Goal: Navigation & Orientation: Find specific page/section

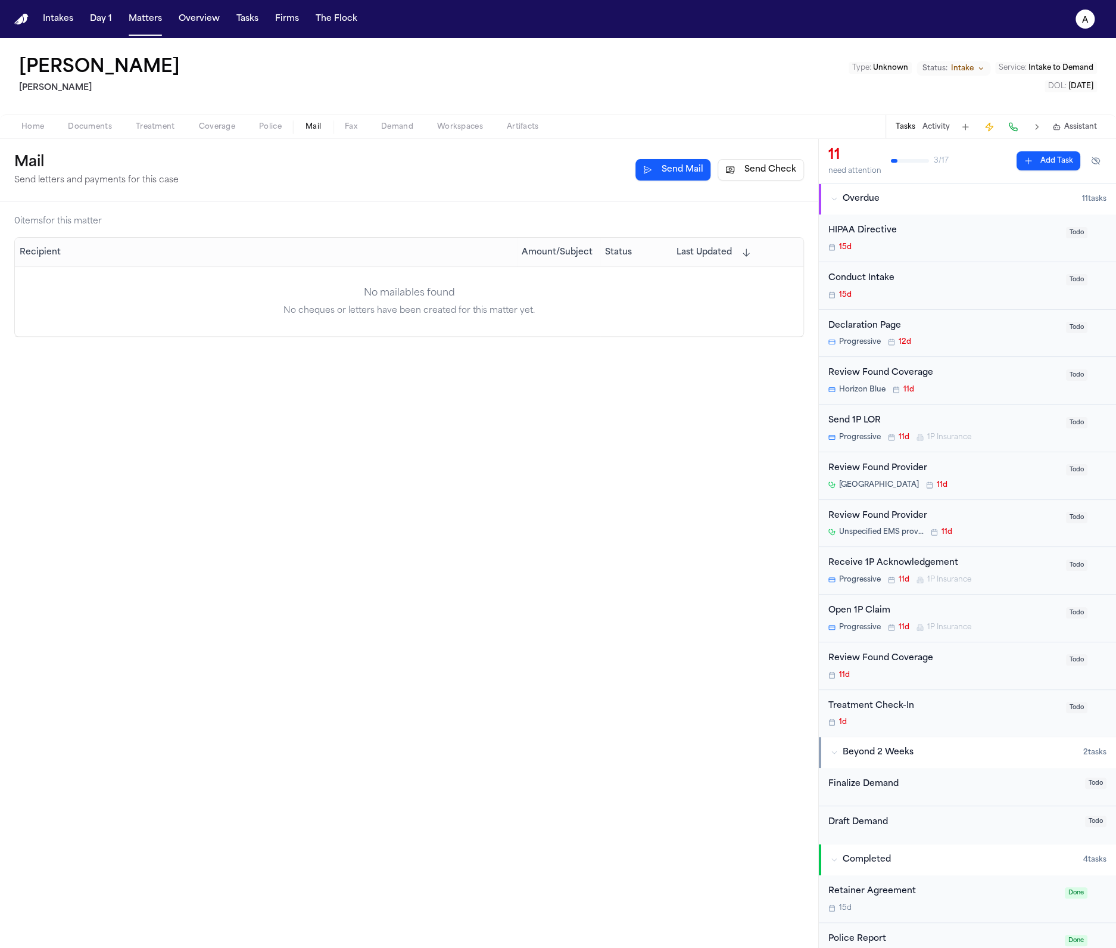
click at [77, 24] on div "Intakes Day 1 Matters Overview Tasks Firms The Flock" at bounding box center [200, 18] width 324 height 21
click at [158, 12] on button "Matters" at bounding box center [145, 18] width 43 height 21
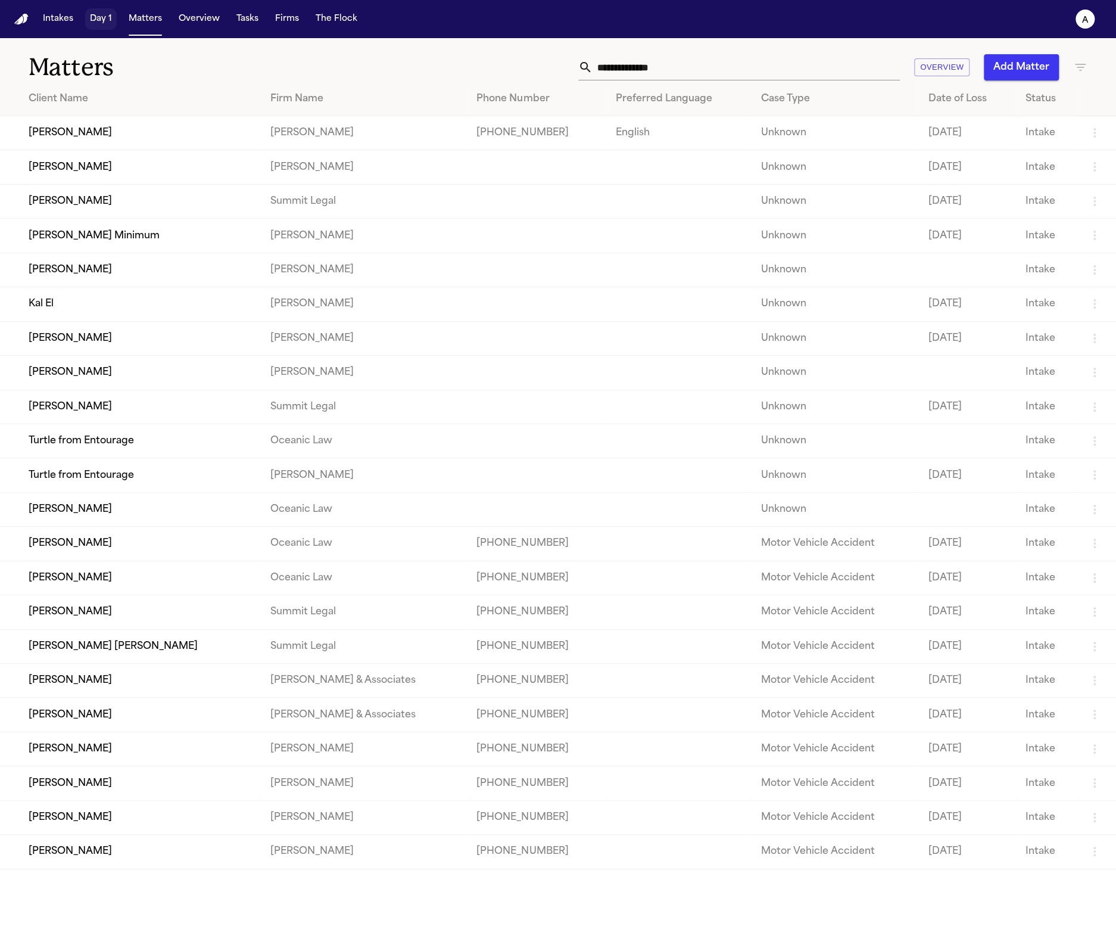
click at [89, 25] on button "Day 1" at bounding box center [101, 18] width 32 height 21
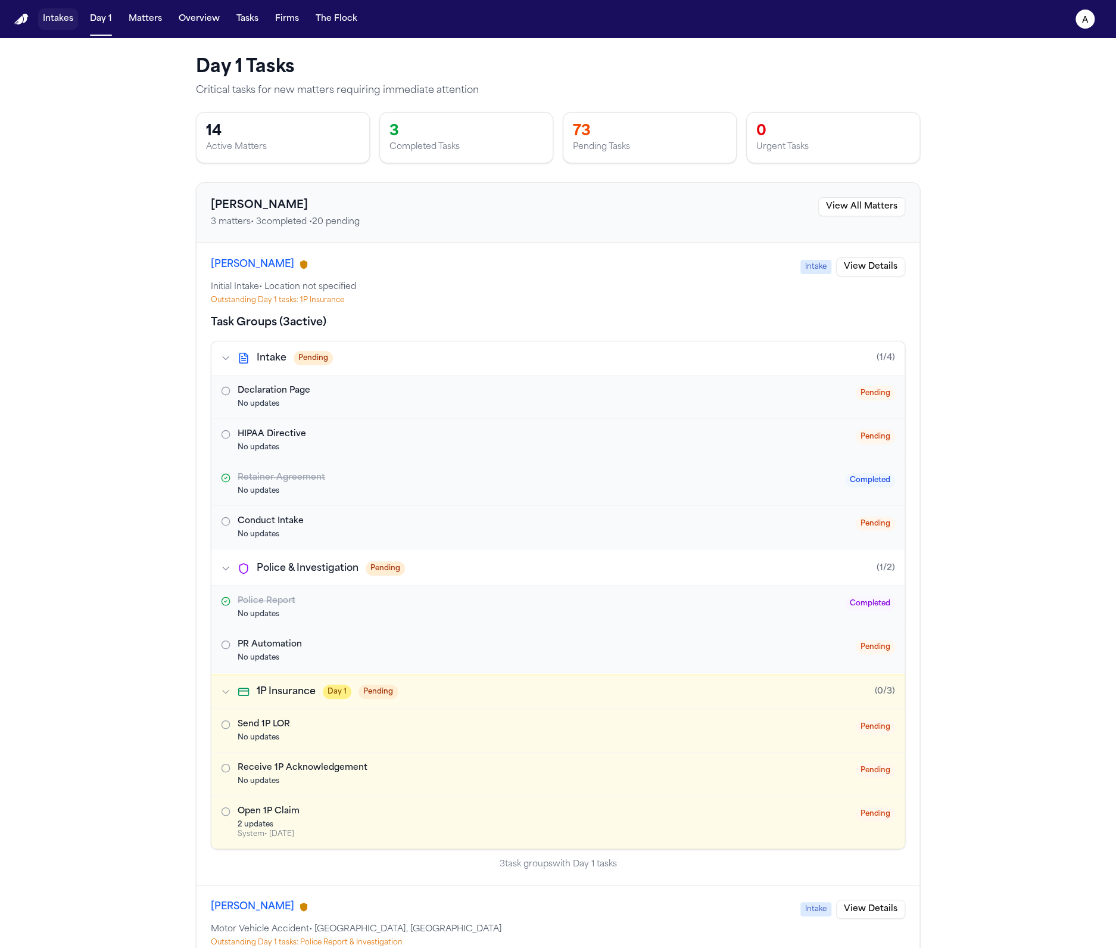
click at [61, 21] on button "Intakes" at bounding box center [58, 18] width 40 height 21
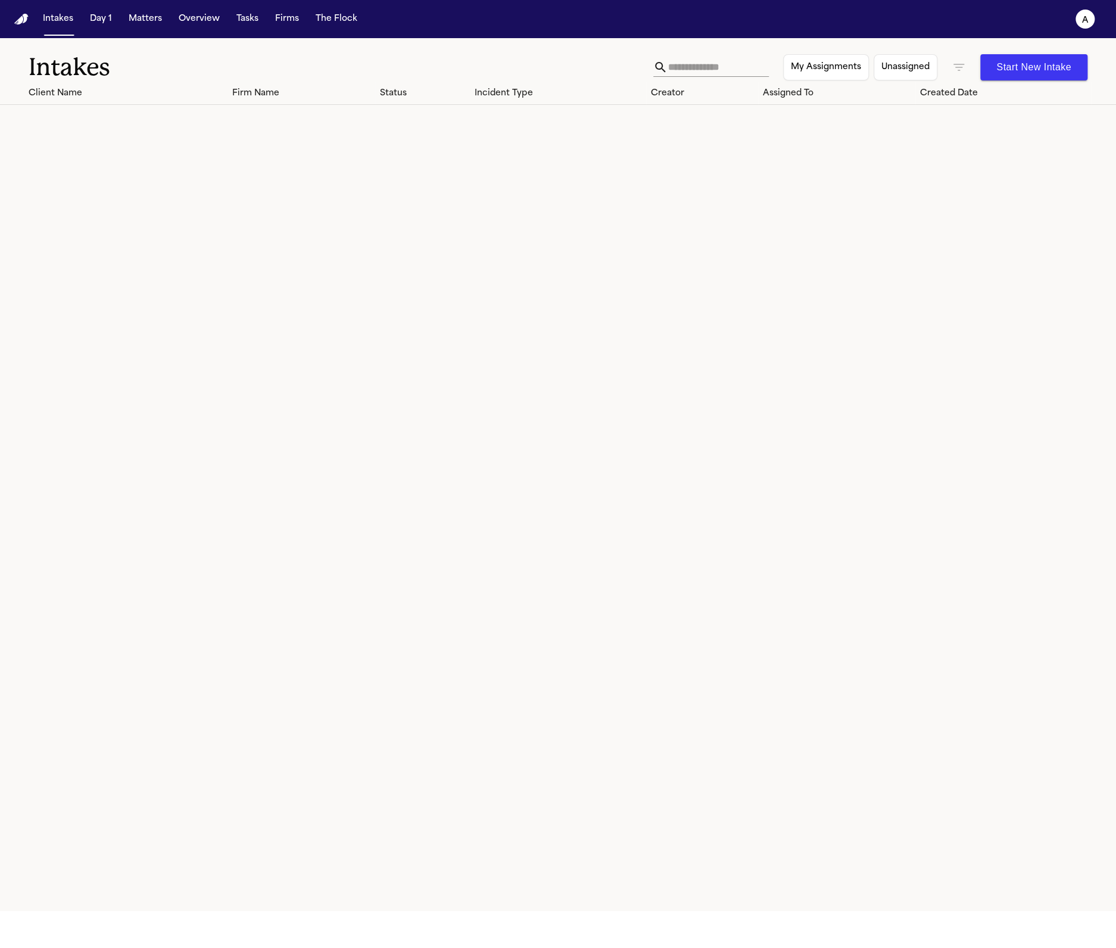
click at [159, 7] on nav "Intakes Day 1 Matters Overview Tasks Firms The Flock a" at bounding box center [558, 19] width 1116 height 38
click at [117, 26] on div "Intakes Day 1 Matters Overview Tasks Firms The Flock" at bounding box center [200, 18] width 324 height 21
click at [115, 23] on button "Day 1" at bounding box center [101, 18] width 32 height 21
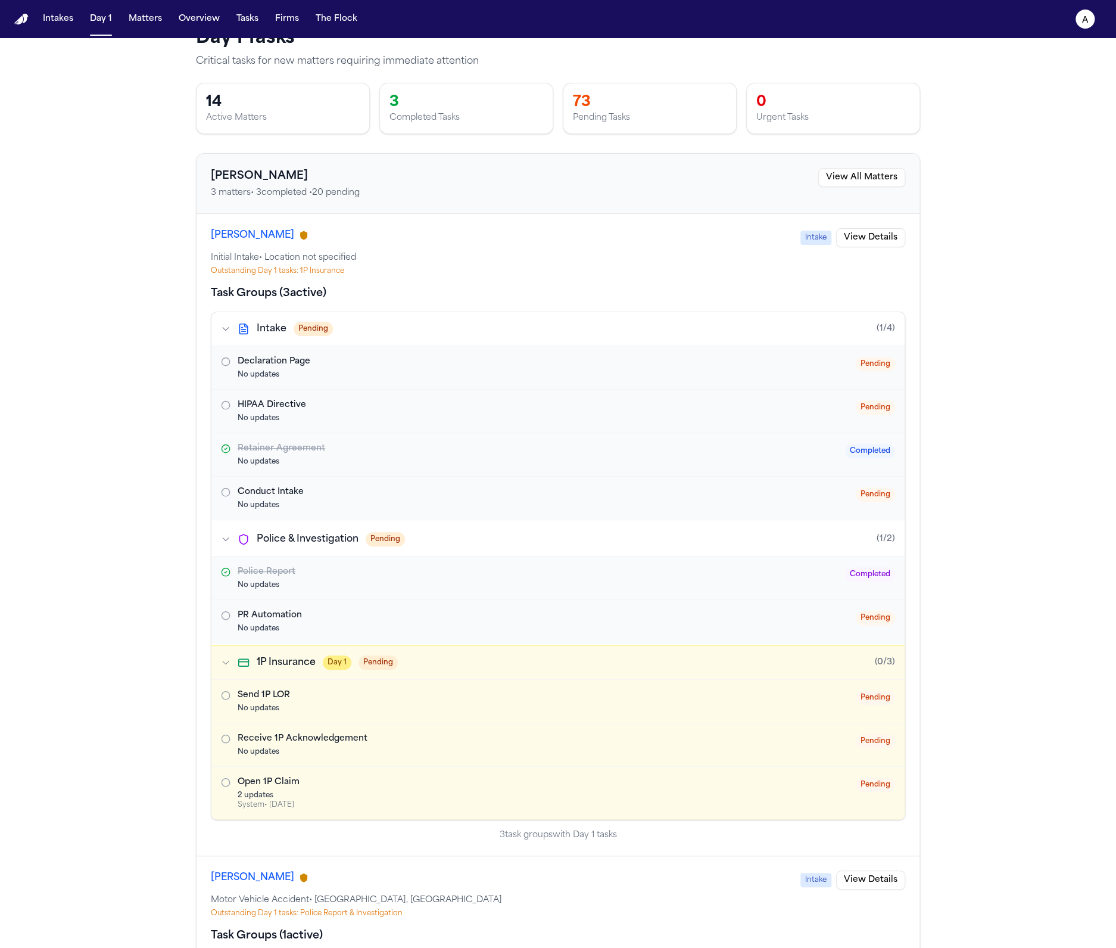
scroll to position [127, 0]
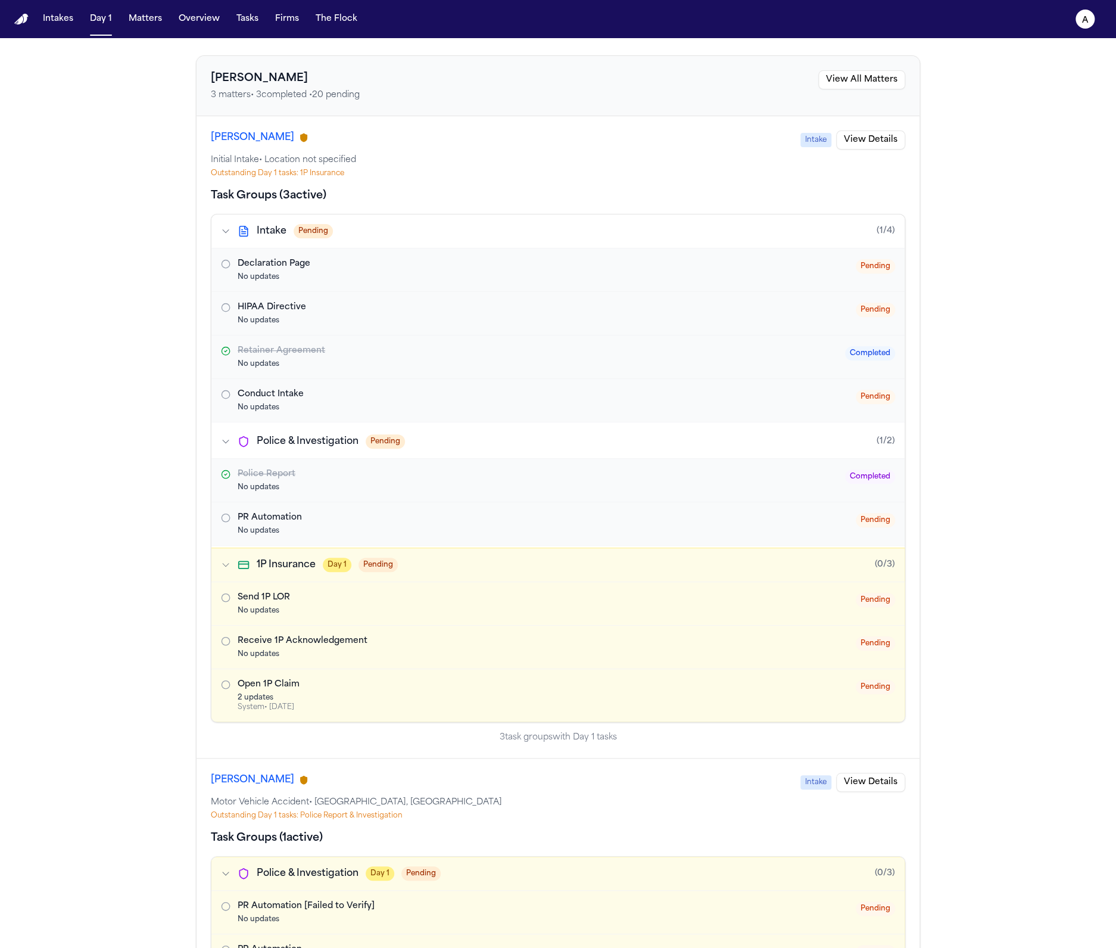
click at [359, 452] on button "Police & Investigation Pending (1/2)" at bounding box center [557, 441] width 693 height 33
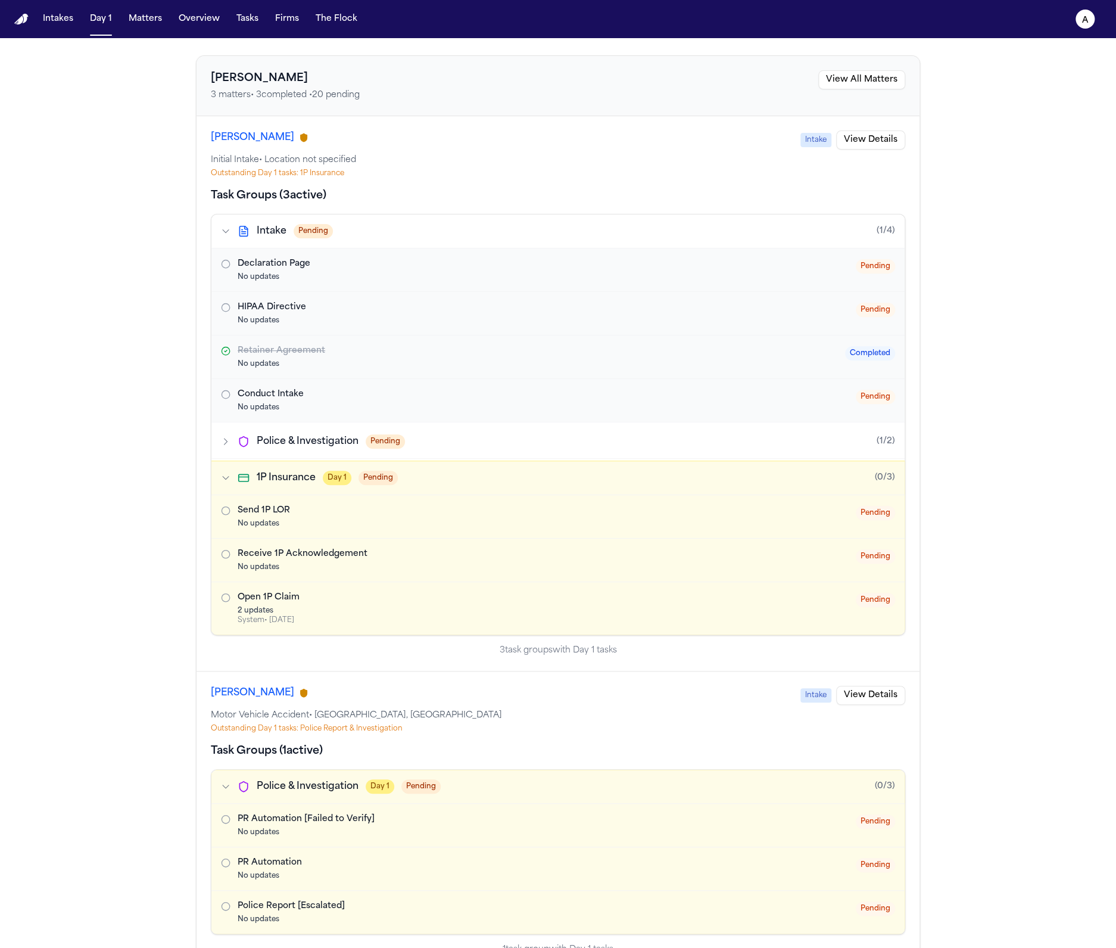
click at [337, 508] on div "Send 1P LOR" at bounding box center [547, 511] width 618 height 12
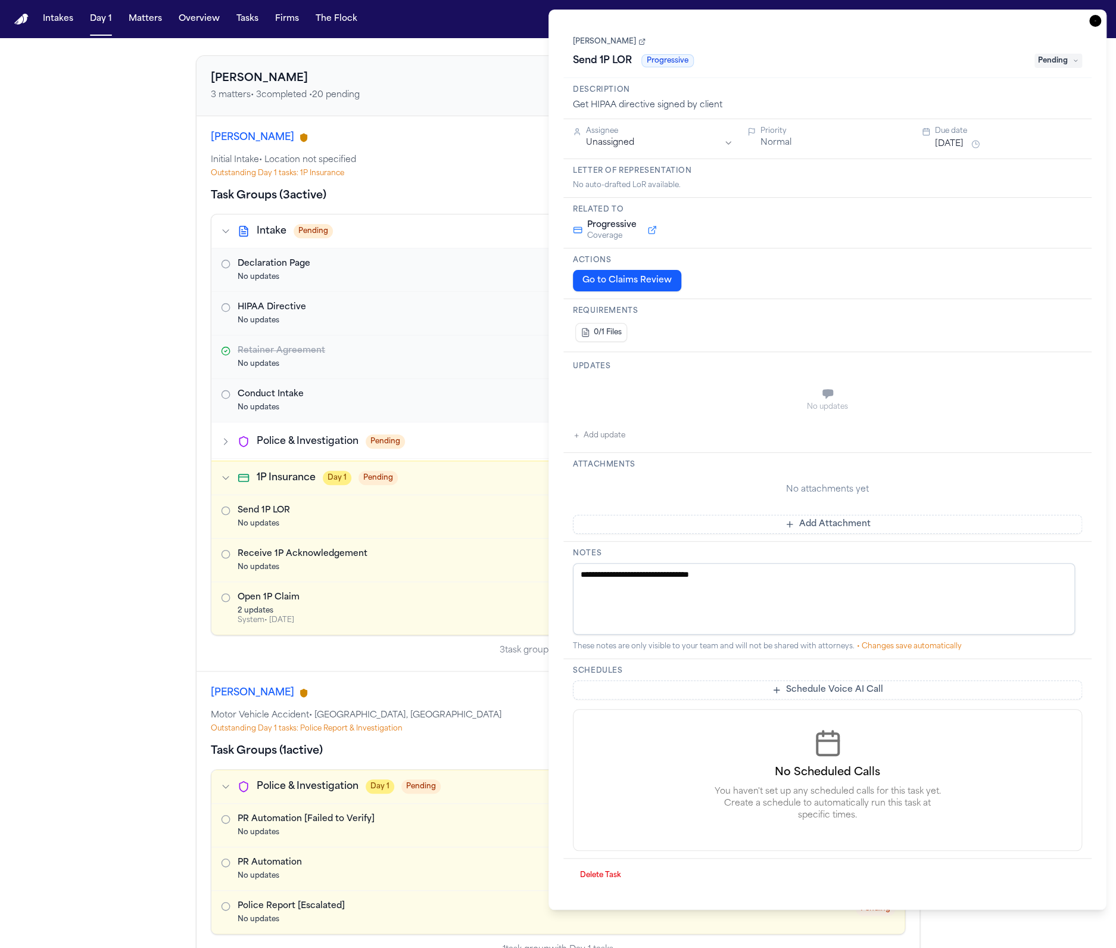
click at [351, 462] on button "1P Insurance Day 1 Pending (0/3)" at bounding box center [557, 477] width 693 height 33
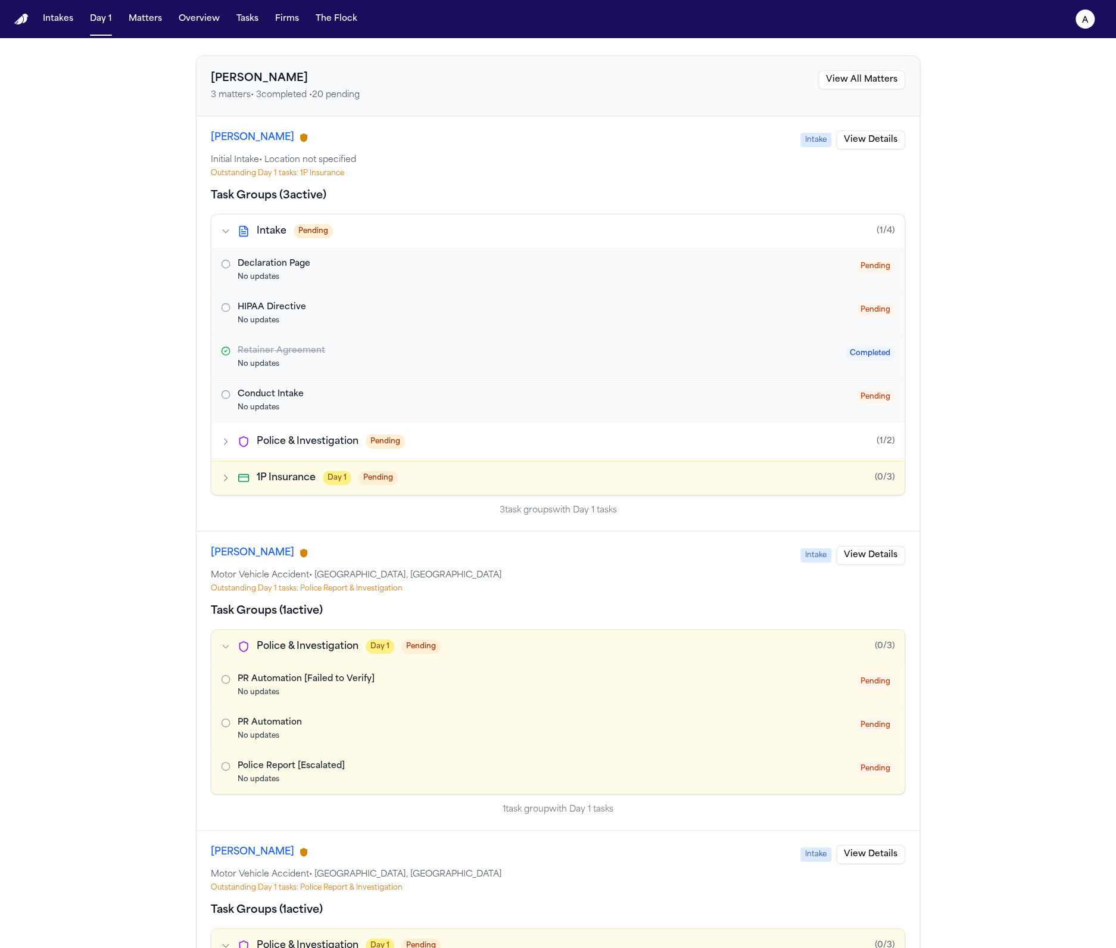
scroll to position [0, 0]
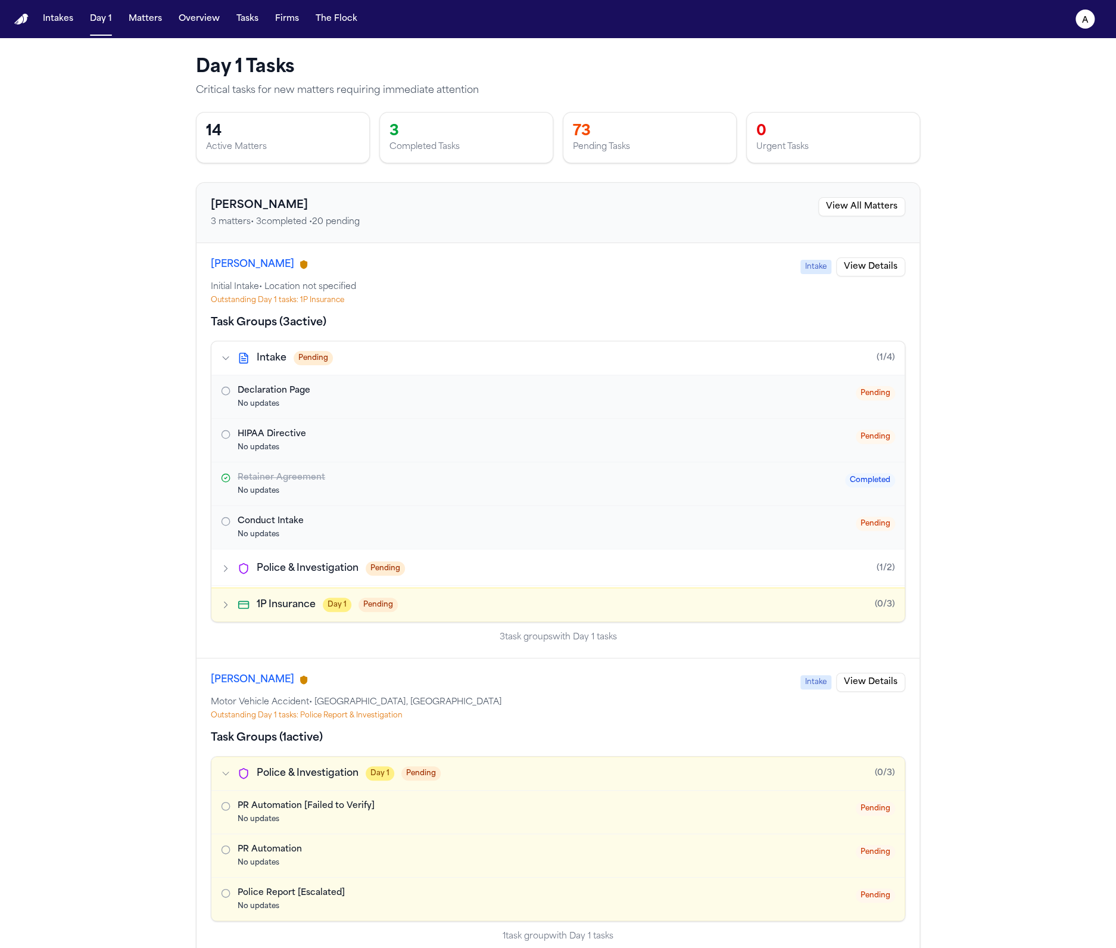
click at [385, 333] on div "Task Groups ( 3 active) Intake Pending (1/4) Declaration Page No updates Pendin…" at bounding box center [558, 479] width 695 height 329
click at [375, 353] on button "Intake Pending (1/4)" at bounding box center [557, 357] width 693 height 33
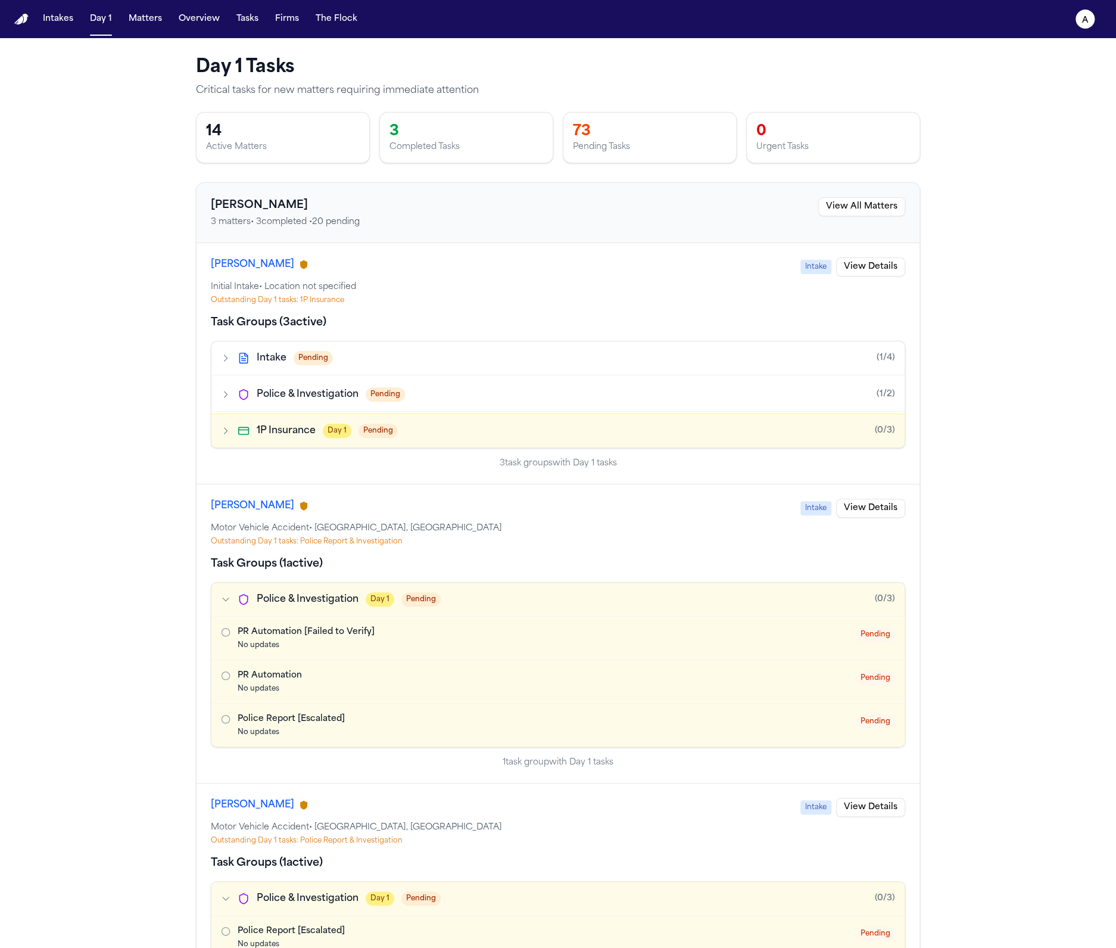
click at [539, 144] on div "Completed Tasks" at bounding box center [467, 147] width 154 height 12
click at [451, 411] on div "Intake Pending (1/4) Police & Investigation Pending (1/2) 1P Insurance Day 1 Pe…" at bounding box center [558, 394] width 695 height 107
click at [449, 423] on button "1P Insurance Day 1 Pending (0/3)" at bounding box center [557, 430] width 693 height 33
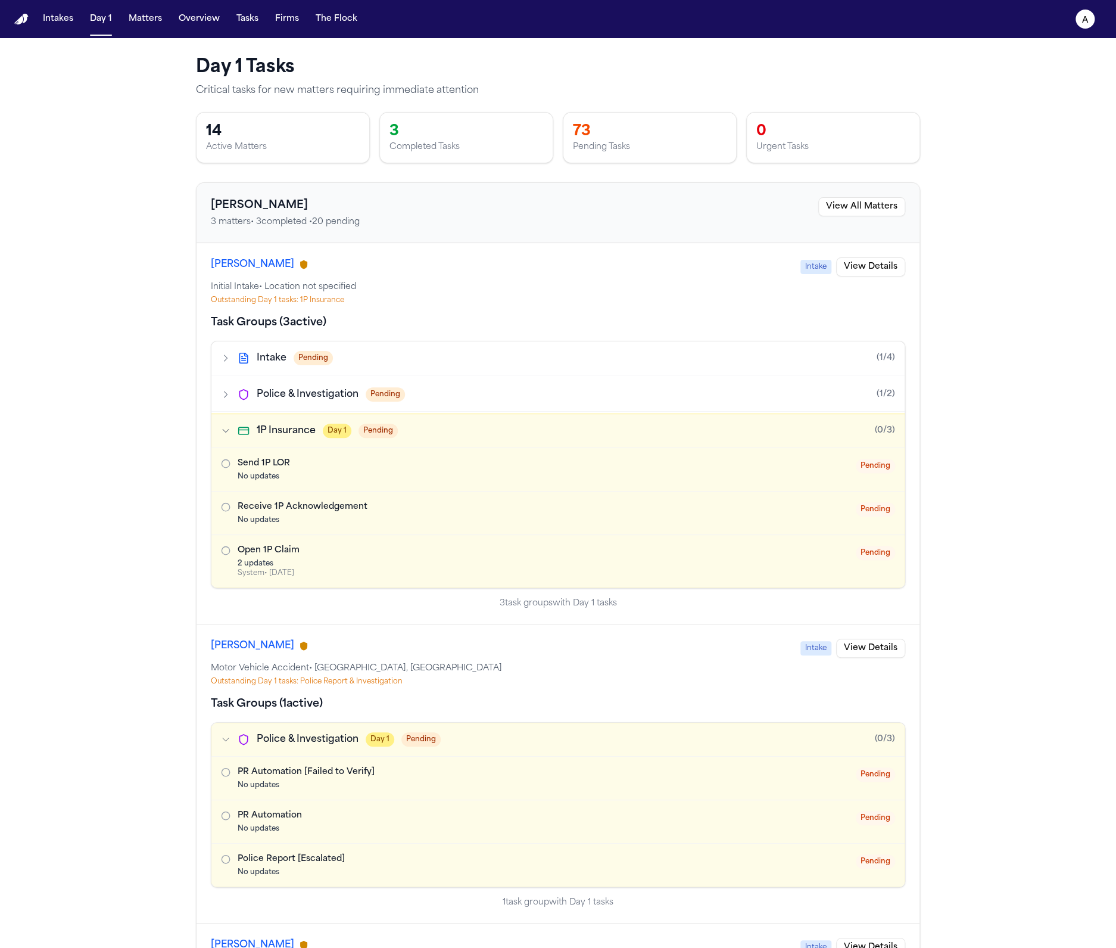
click at [447, 373] on div "Intake Pending (1/4)" at bounding box center [557, 358] width 693 height 34
click at [431, 390] on button "Police & Investigation Pending (1/2)" at bounding box center [557, 394] width 693 height 33
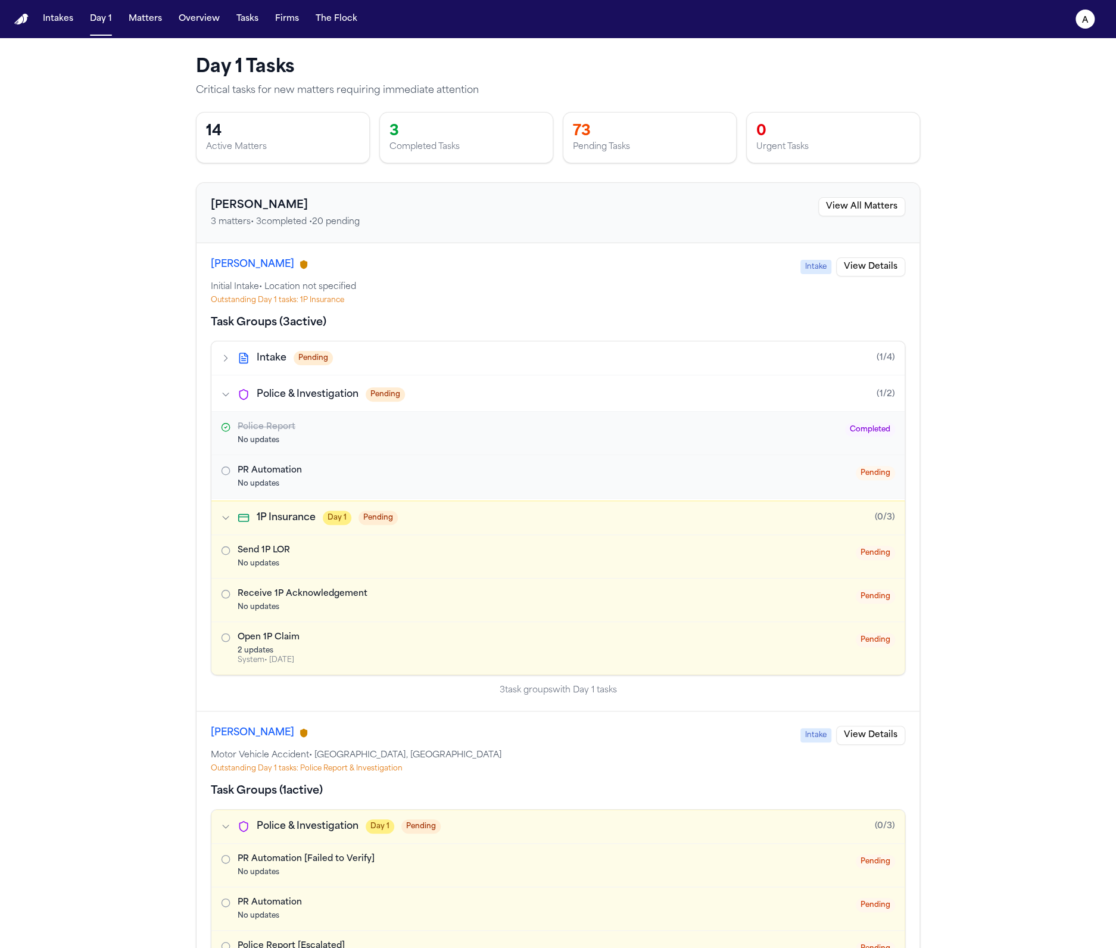
click at [428, 362] on button "Intake Pending (1/4)" at bounding box center [557, 357] width 693 height 33
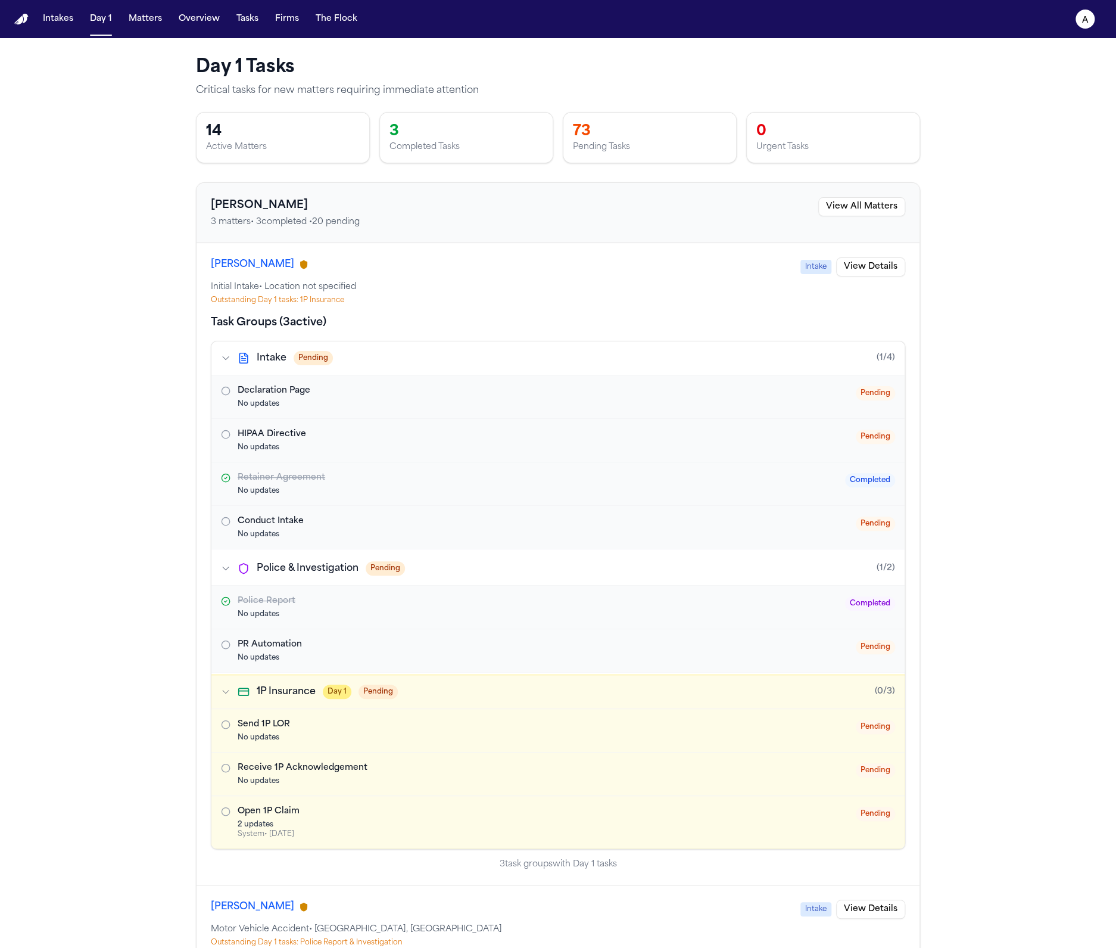
click at [279, 609] on div "No updates" at bounding box center [542, 614] width 608 height 10
click at [332, 642] on div "PR Automation" at bounding box center [547, 645] width 618 height 12
click at [328, 647] on div "PR Automation" at bounding box center [547, 645] width 618 height 12
click at [96, 18] on button "Day 1" at bounding box center [101, 18] width 32 height 21
click at [138, 14] on button "Matters" at bounding box center [145, 18] width 43 height 21
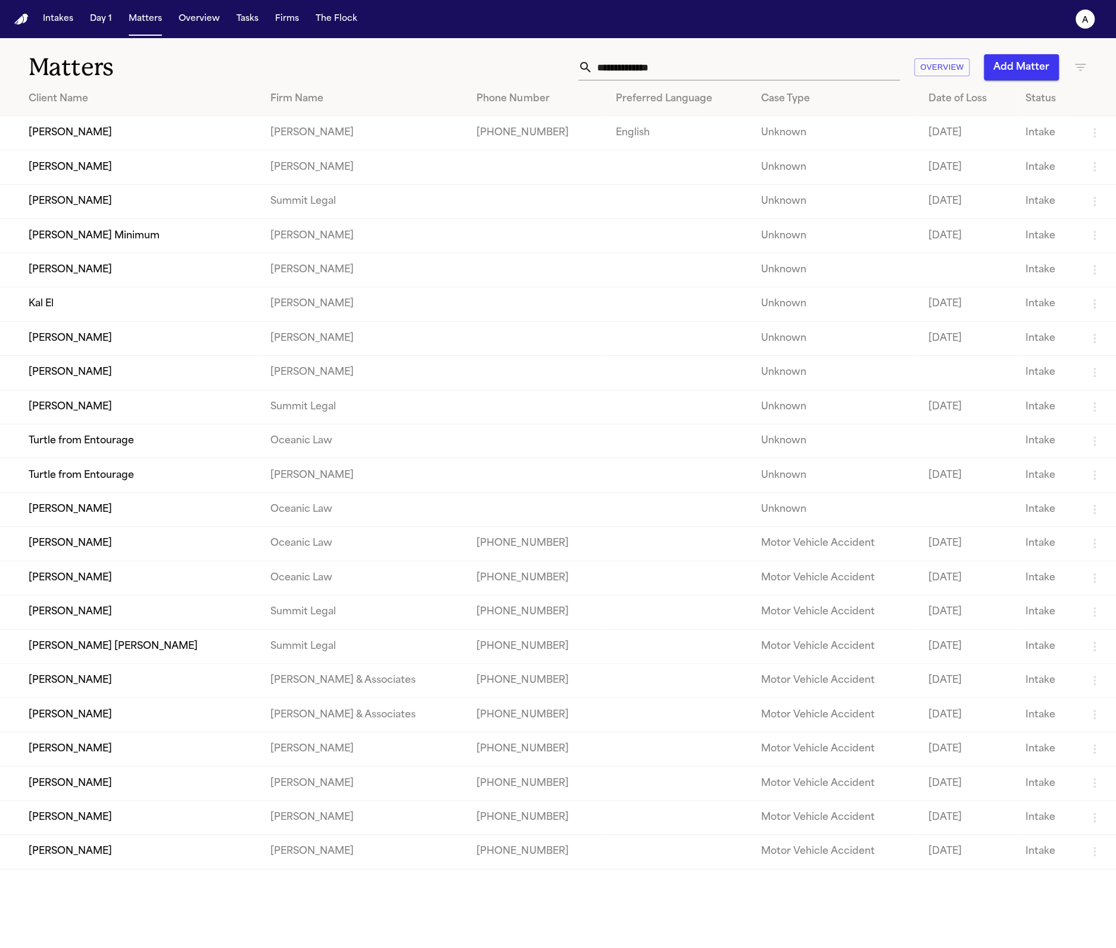
click at [148, 615] on td "Marisol Alvarez" at bounding box center [130, 612] width 260 height 34
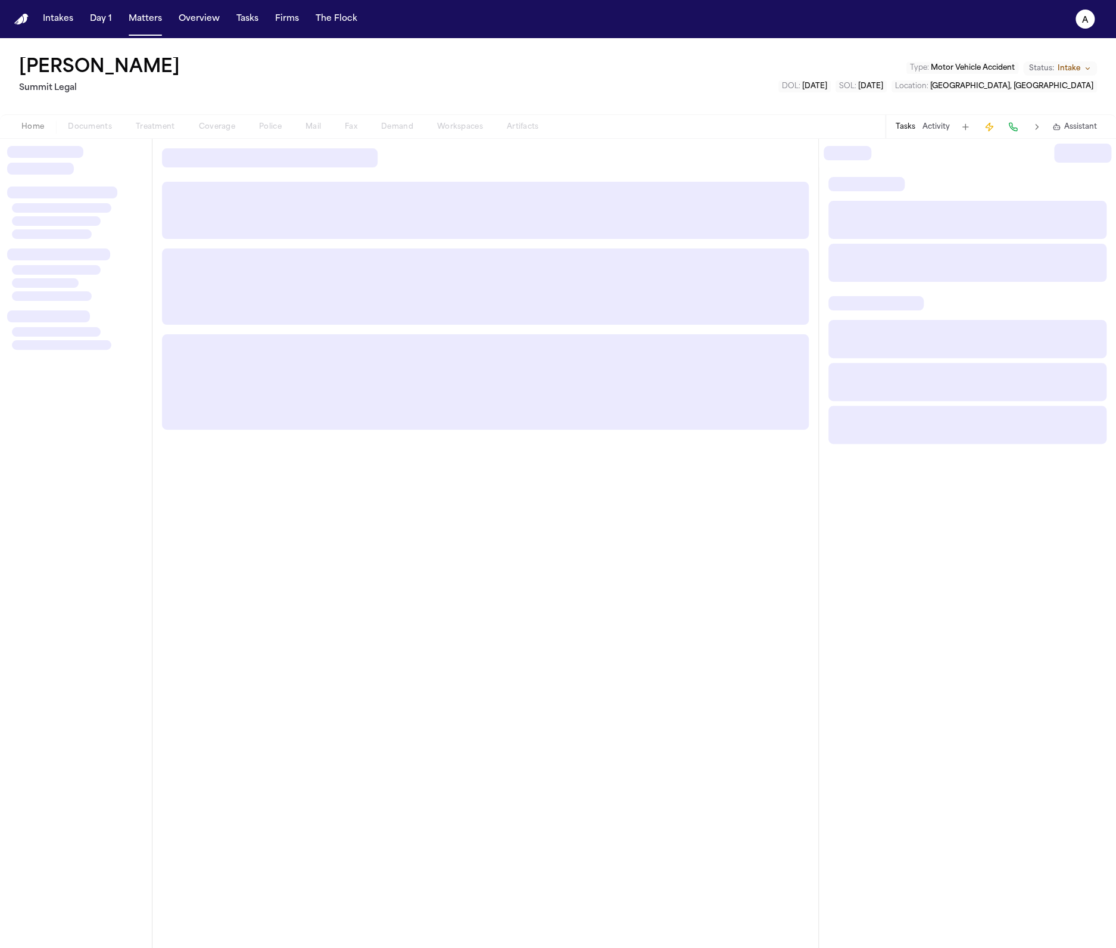
click at [274, 123] on div "Home Documents Treatment Coverage Police Mail Fax Demand Workspaces Artifacts" at bounding box center [280, 127] width 541 height 14
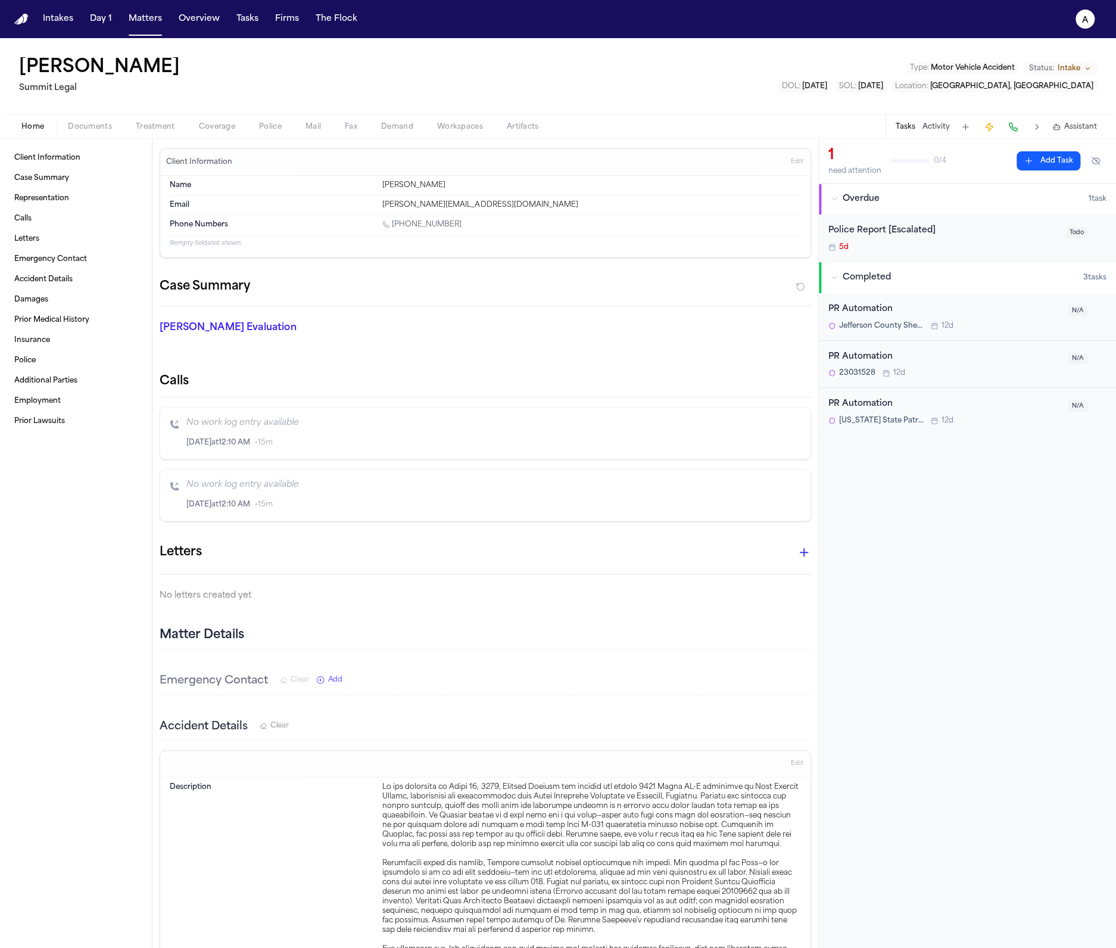
click at [275, 116] on div "Home Documents Treatment Coverage Police Mail Fax Demand Workspaces Artifacts T…" at bounding box center [558, 126] width 1116 height 24
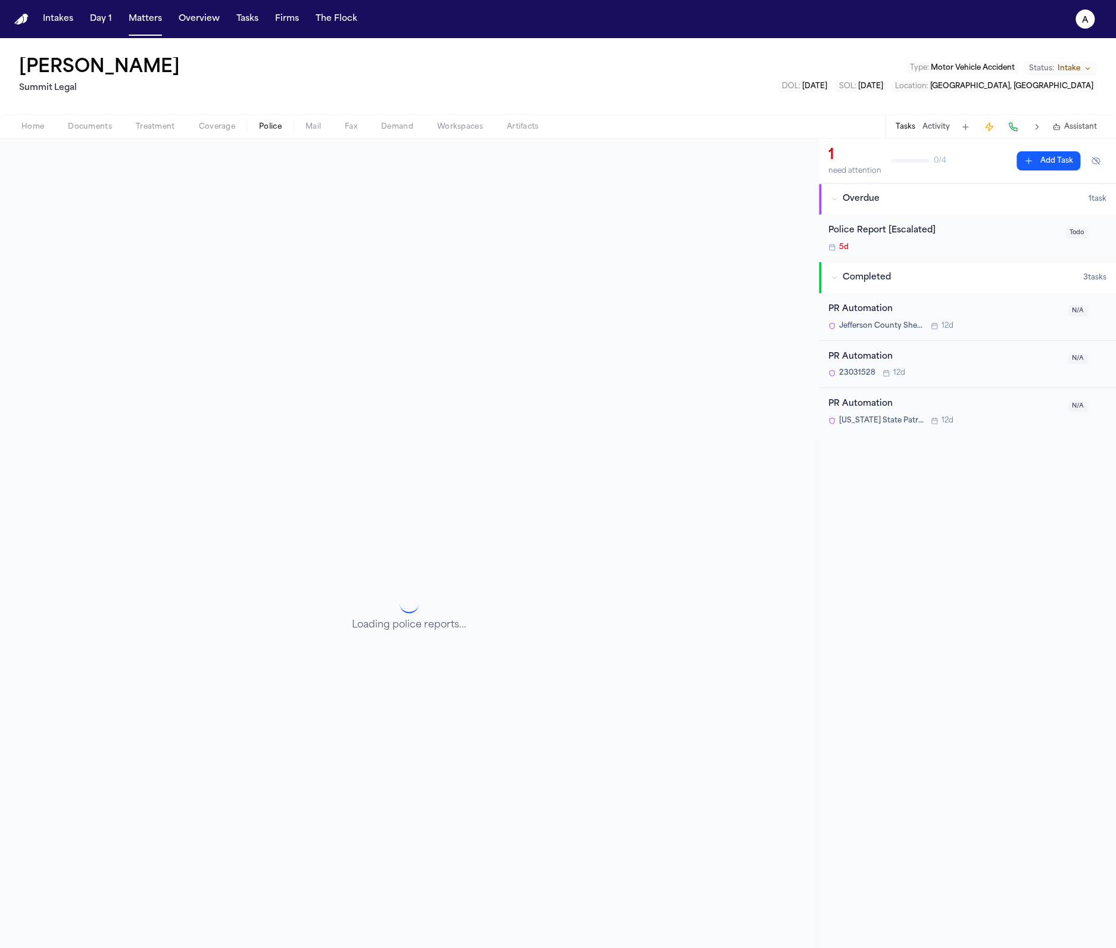
click at [269, 123] on span "Police" at bounding box center [270, 127] width 23 height 10
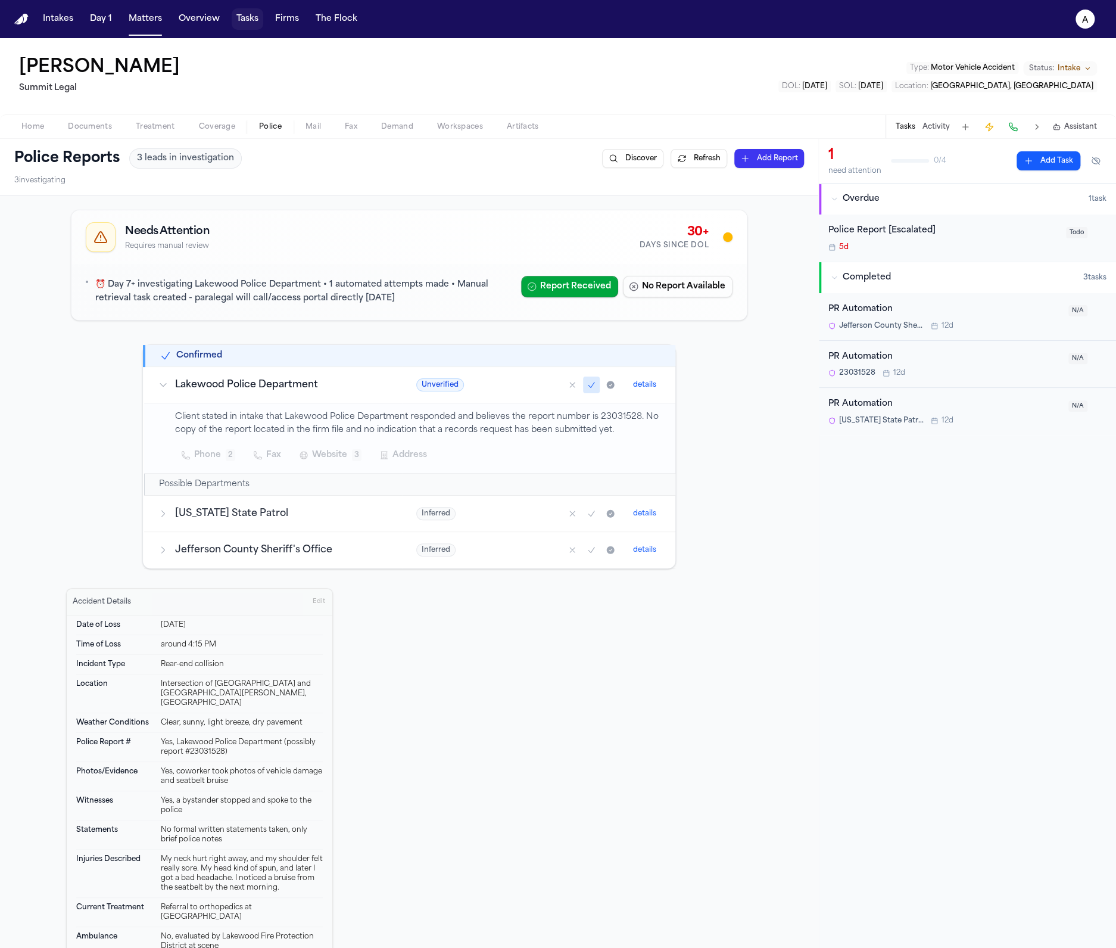
click at [255, 18] on button "Tasks" at bounding box center [248, 18] width 32 height 21
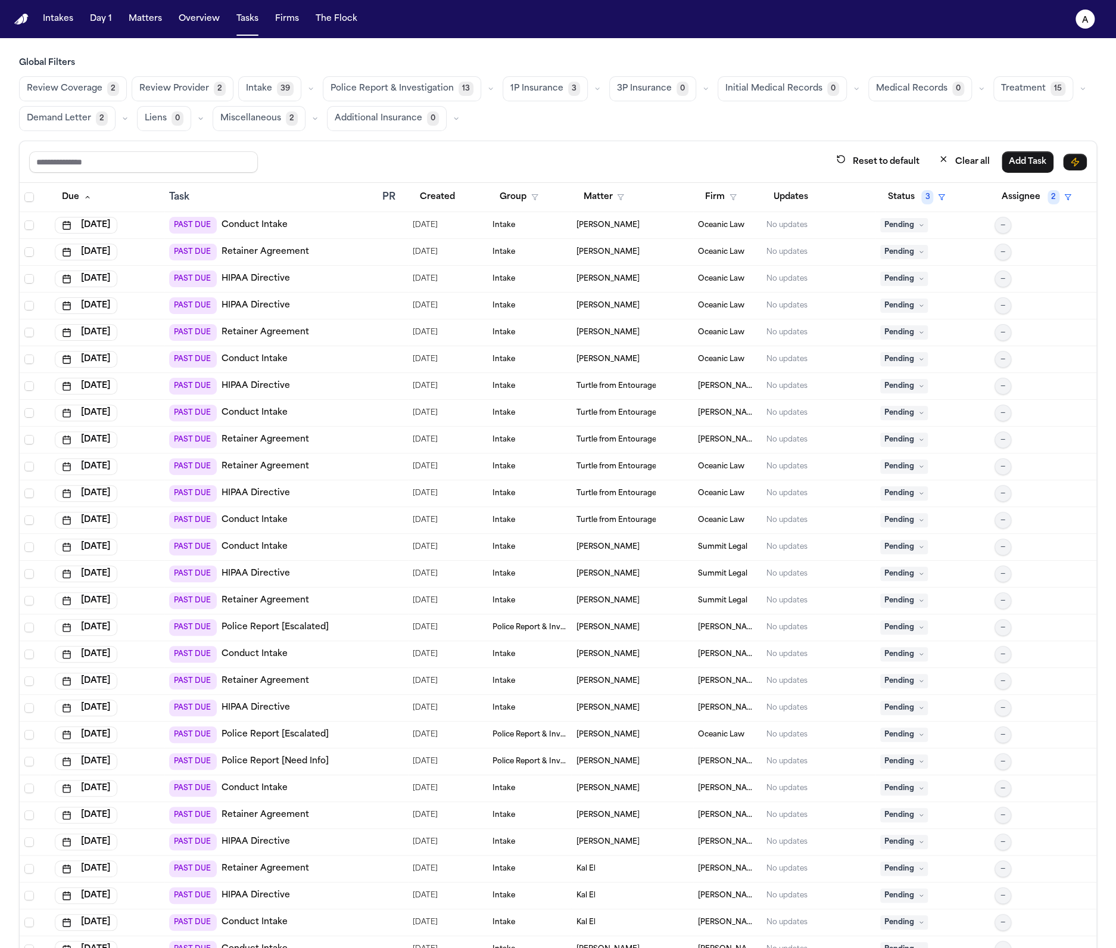
click at [404, 82] on button "Police Report & Investigation 13" at bounding box center [402, 88] width 158 height 25
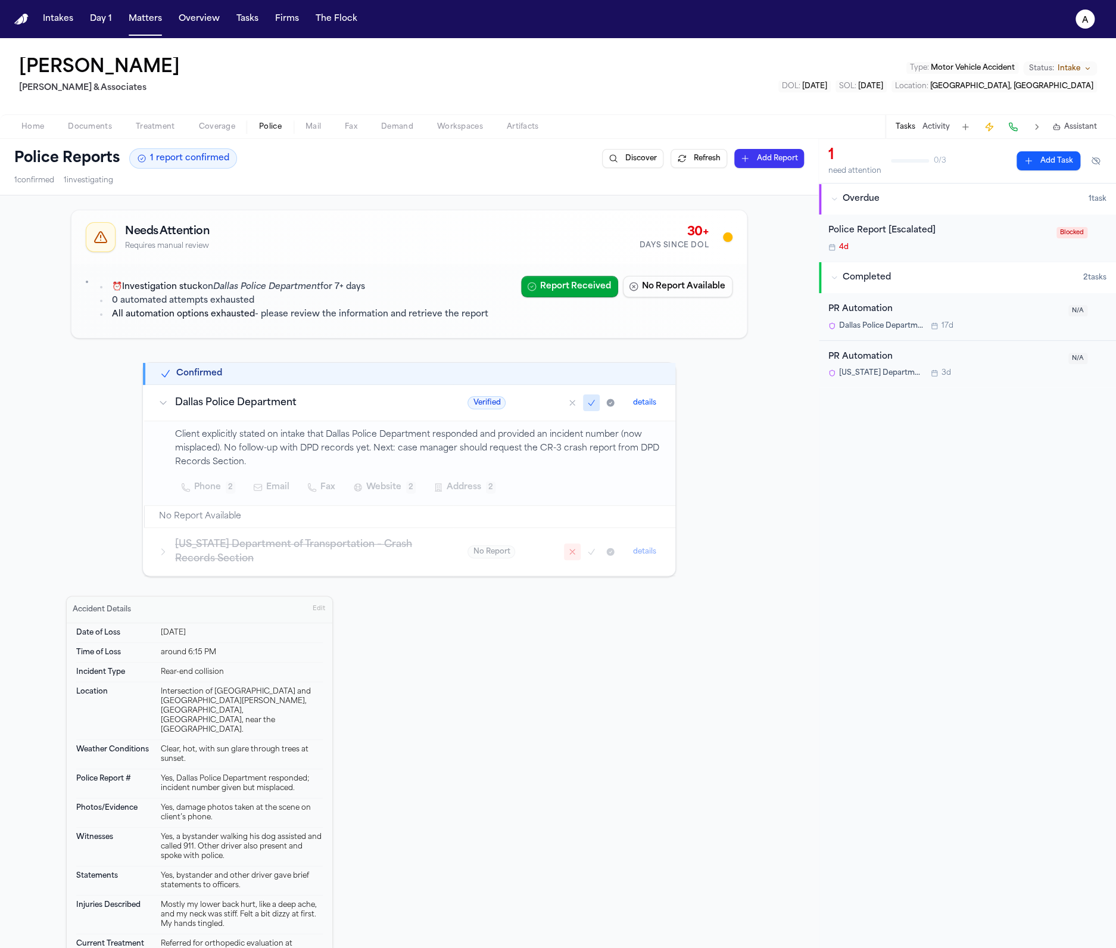
click at [256, 27] on button "Tasks" at bounding box center [248, 18] width 32 height 21
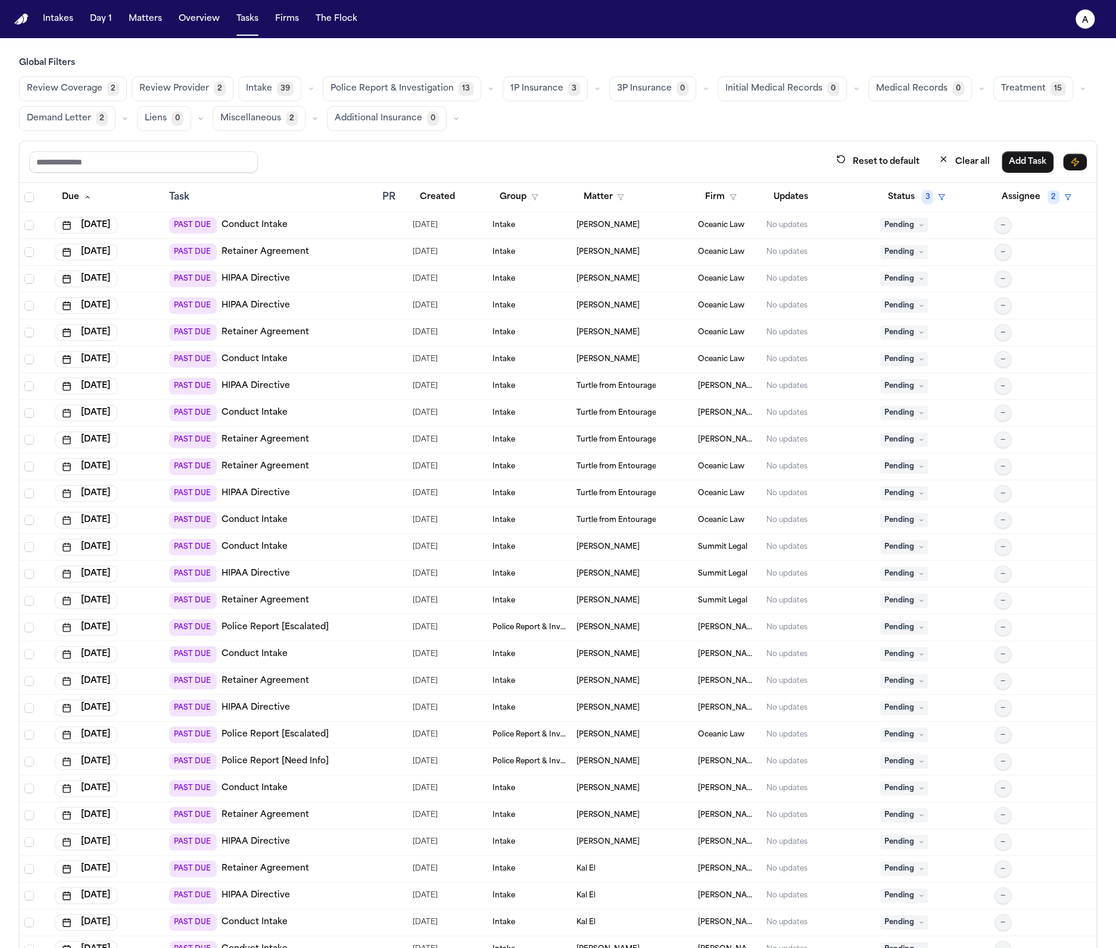
click at [437, 86] on span "Police Report & Investigation" at bounding box center [392, 89] width 123 height 12
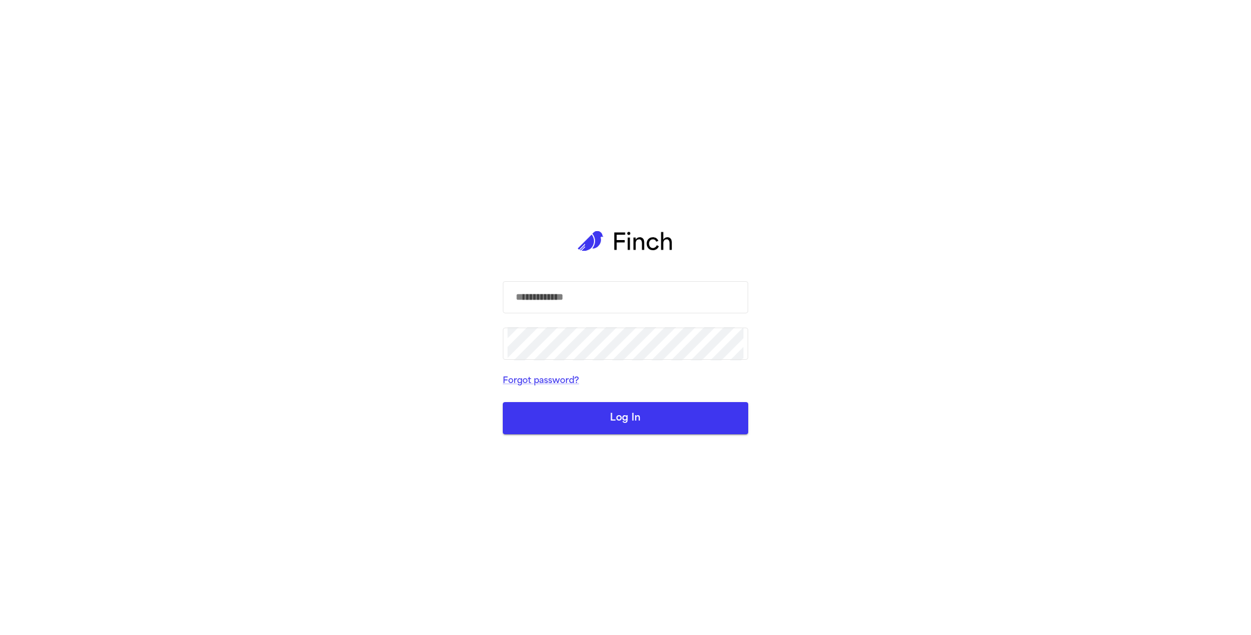
select select "**"
